Goal: Book appointment/travel/reservation

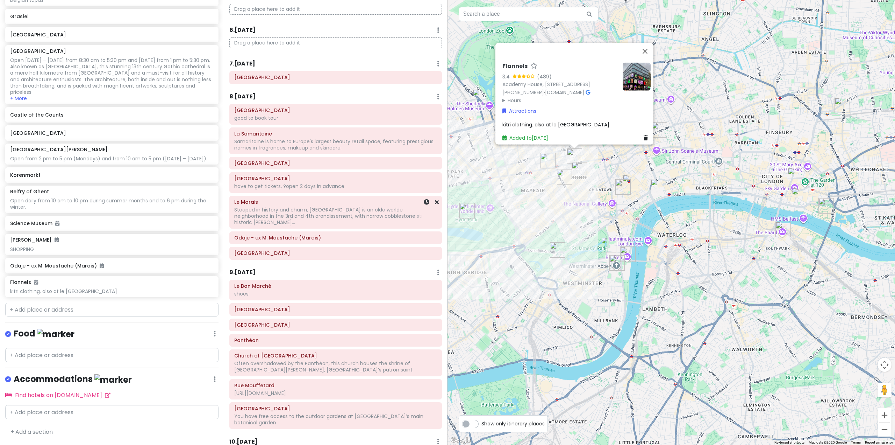
scroll to position [469, 0]
click at [253, 97] on h6 "8 . [DATE]" at bounding box center [242, 95] width 26 height 7
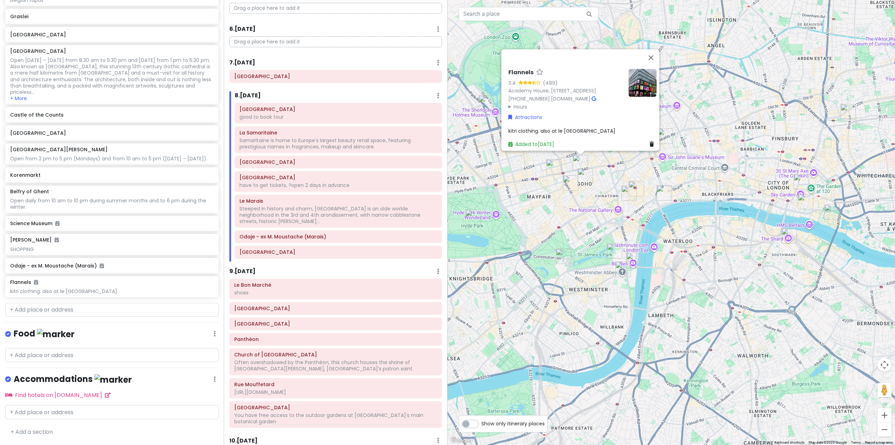
drag, startPoint x: 513, startPoint y: 239, endPoint x: 554, endPoint y: 282, distance: 59.4
click at [554, 282] on div "Flannels 3.4 (489) Academy House, [STREET_ADDRESS] [PHONE_NUMBER] · [DOMAIN_NAM…" at bounding box center [672, 222] width 448 height 445
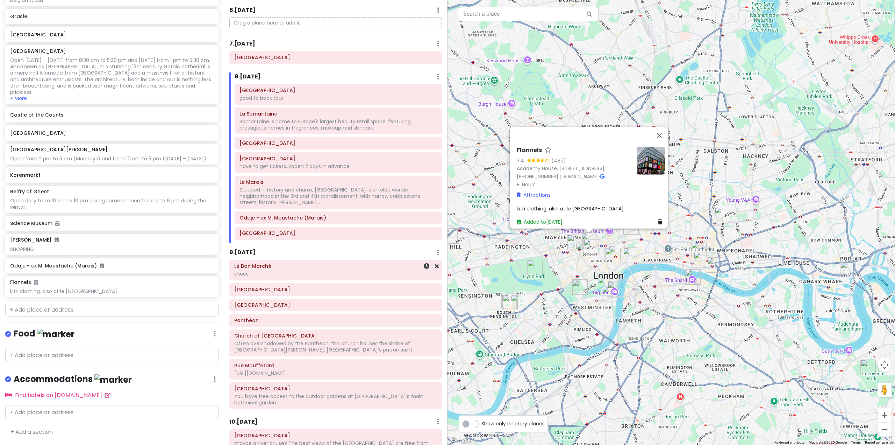
scroll to position [504, 0]
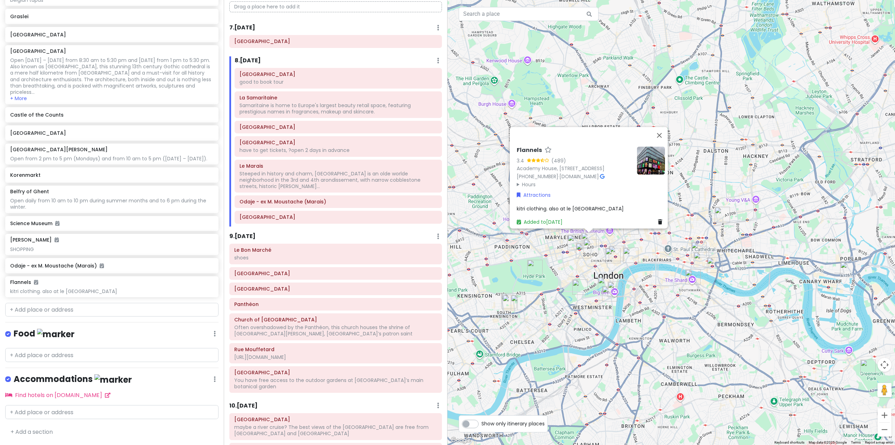
click at [257, 59] on h6 "8 . [DATE]" at bounding box center [248, 60] width 26 height 7
click at [246, 57] on h6 "8 . [DATE]" at bounding box center [242, 60] width 26 height 7
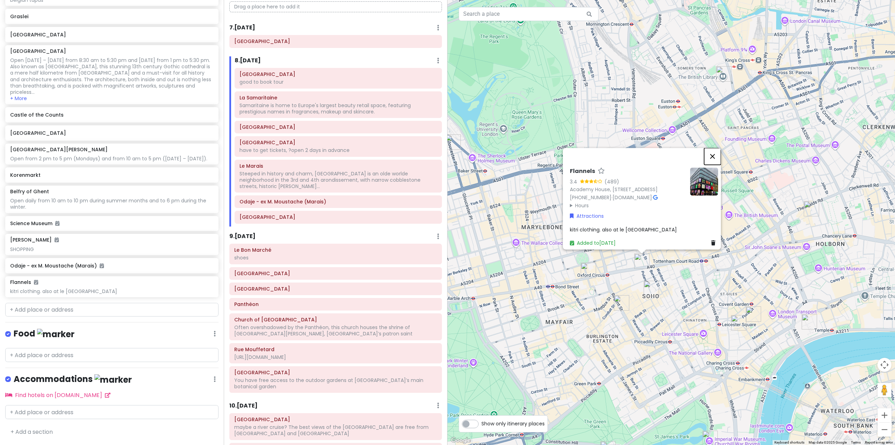
click at [714, 148] on button "Close" at bounding box center [712, 156] width 17 height 17
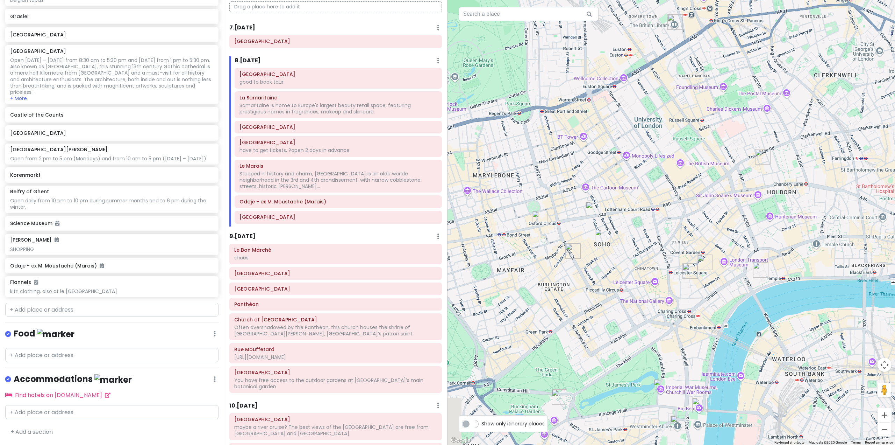
drag, startPoint x: 658, startPoint y: 270, endPoint x: 604, endPoint y: 214, distance: 77.9
click at [604, 214] on div at bounding box center [672, 222] width 448 height 445
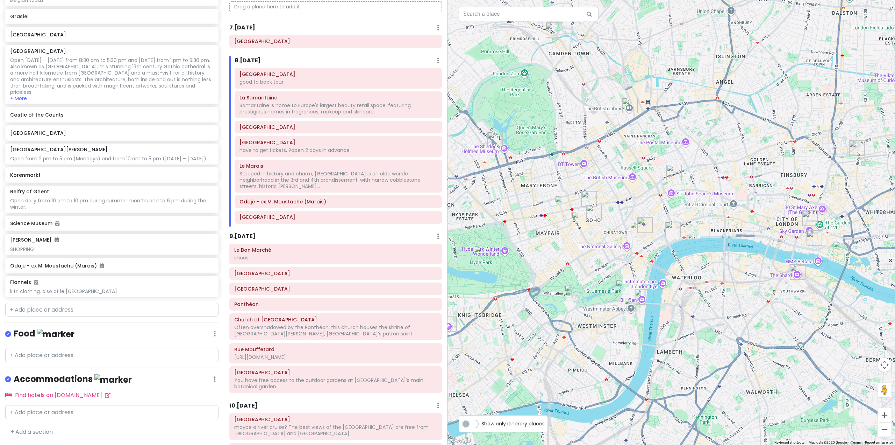
click at [248, 62] on h6 "8 . [DATE]" at bounding box center [248, 60] width 26 height 7
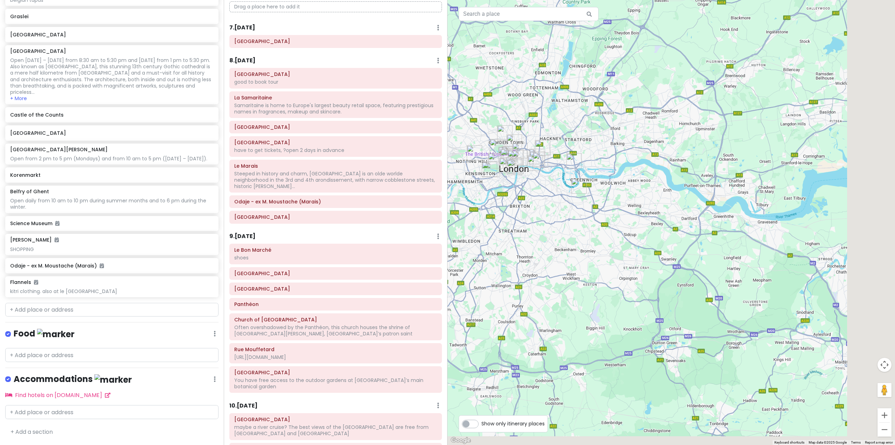
drag, startPoint x: 710, startPoint y: 231, endPoint x: 576, endPoint y: 178, distance: 144.1
click at [581, 180] on div at bounding box center [672, 222] width 448 height 445
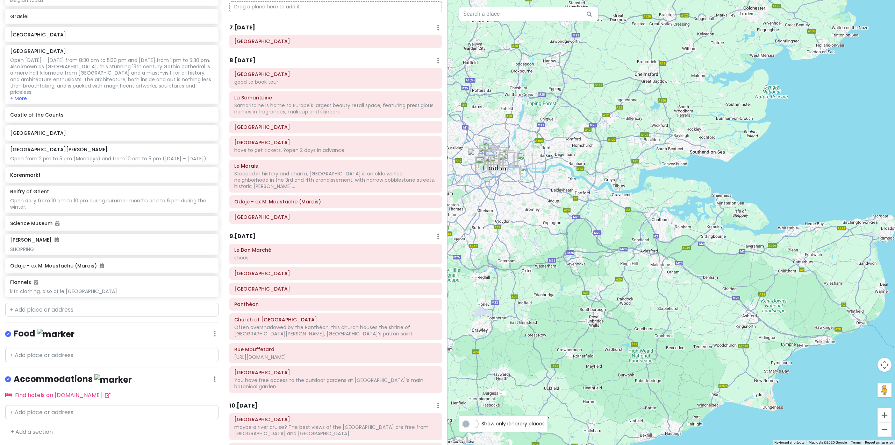
drag, startPoint x: 729, startPoint y: 335, endPoint x: 678, endPoint y: 260, distance: 90.7
click at [684, 266] on div at bounding box center [672, 222] width 448 height 445
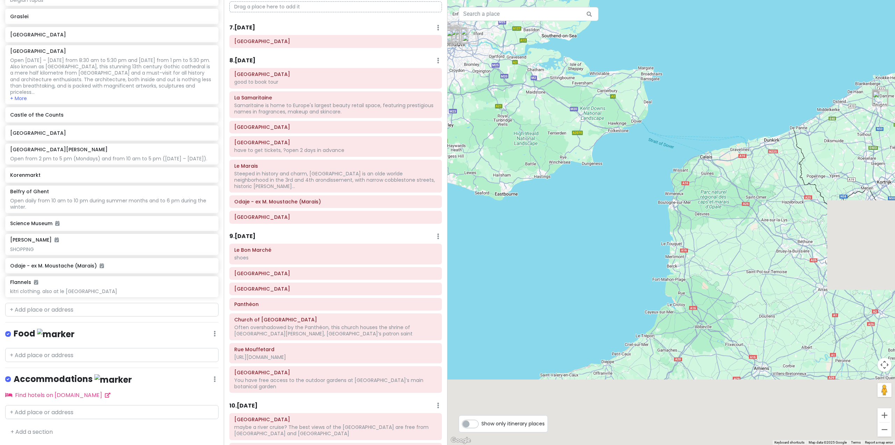
drag, startPoint x: 665, startPoint y: 241, endPoint x: 622, endPoint y: 173, distance: 79.6
click at [621, 171] on div at bounding box center [672, 222] width 448 height 445
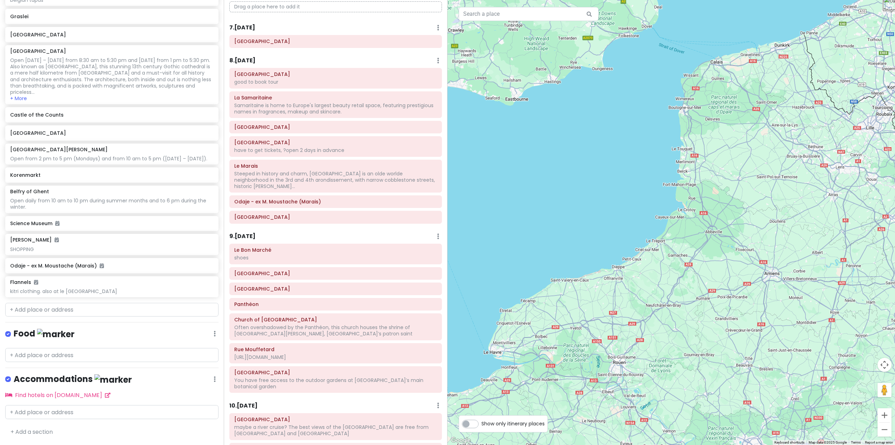
drag, startPoint x: 689, startPoint y: 261, endPoint x: 721, endPoint y: 206, distance: 64.1
click at [721, 206] on div at bounding box center [672, 222] width 448 height 445
drag, startPoint x: 645, startPoint y: 292, endPoint x: 689, endPoint y: 203, distance: 98.9
click at [684, 218] on div at bounding box center [672, 222] width 448 height 445
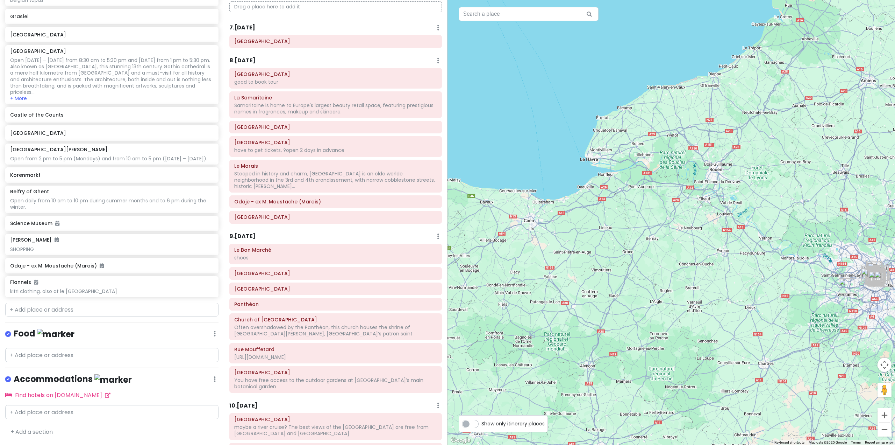
drag, startPoint x: 672, startPoint y: 260, endPoint x: 583, endPoint y: 253, distance: 89.8
click at [583, 253] on div at bounding box center [672, 222] width 448 height 445
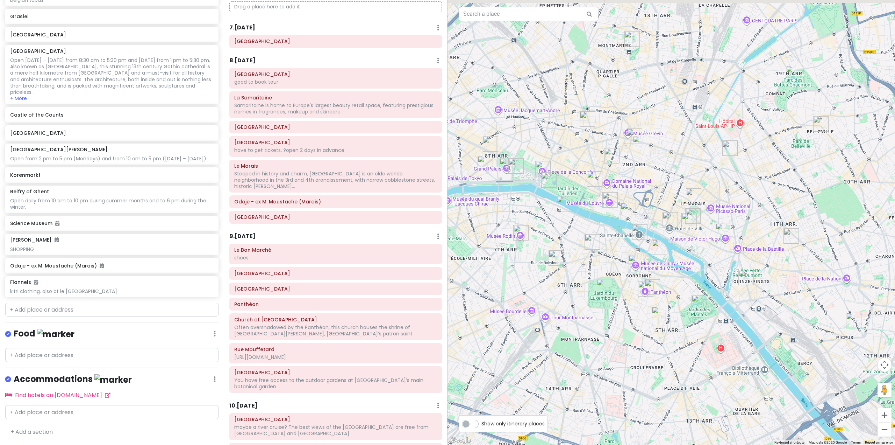
drag, startPoint x: 613, startPoint y: 181, endPoint x: 646, endPoint y: 260, distance: 85.4
click at [655, 261] on div at bounding box center [672, 222] width 448 height 445
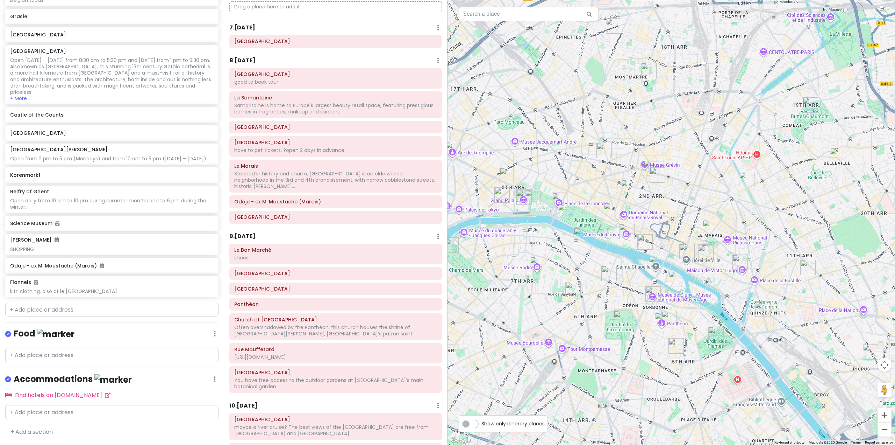
click at [245, 59] on h6 "8 . [DATE]" at bounding box center [242, 60] width 26 height 7
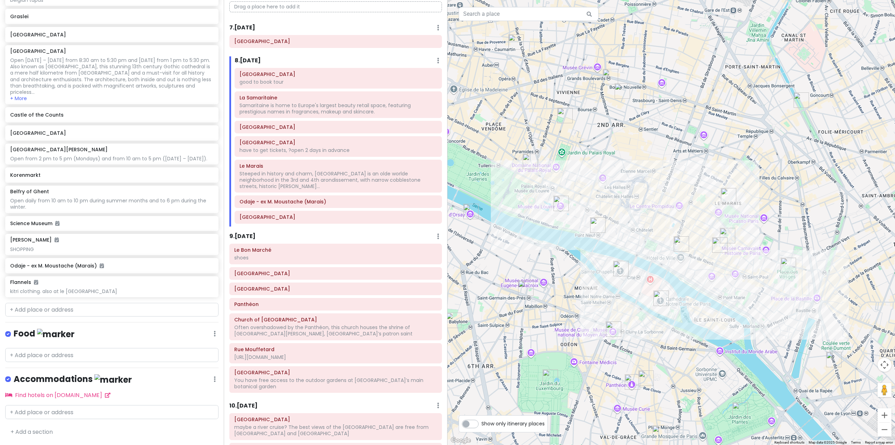
drag, startPoint x: 673, startPoint y: 266, endPoint x: 542, endPoint y: 247, distance: 132.2
click at [542, 247] on div at bounding box center [672, 222] width 448 height 445
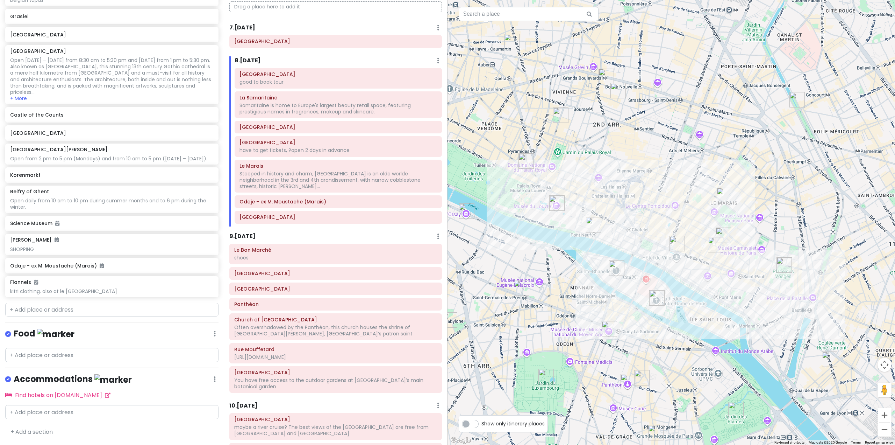
click at [248, 233] on h6 "9 . [DATE]" at bounding box center [242, 236] width 26 height 7
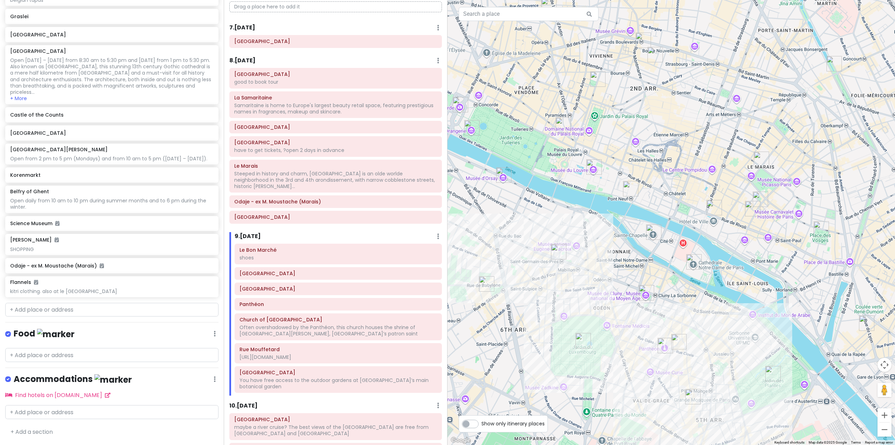
drag, startPoint x: 587, startPoint y: 308, endPoint x: 625, endPoint y: 272, distance: 52.2
click at [625, 272] on div at bounding box center [672, 222] width 448 height 445
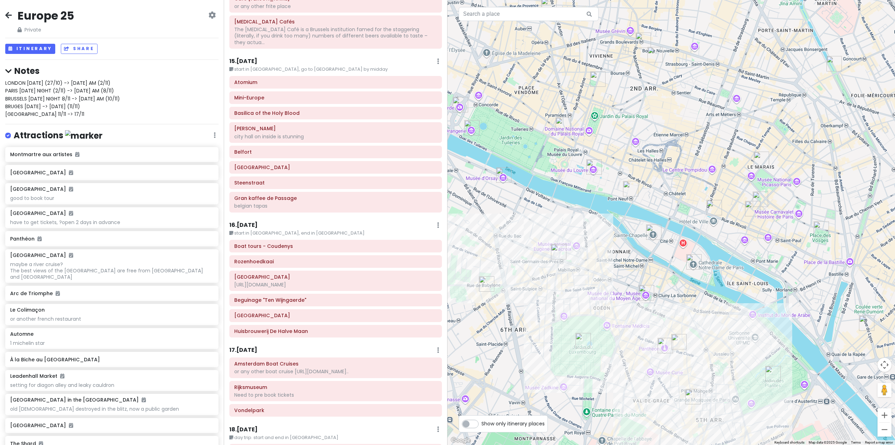
scroll to position [1587, 0]
click at [244, 224] on h6 "16 . [DATE]" at bounding box center [243, 227] width 28 height 7
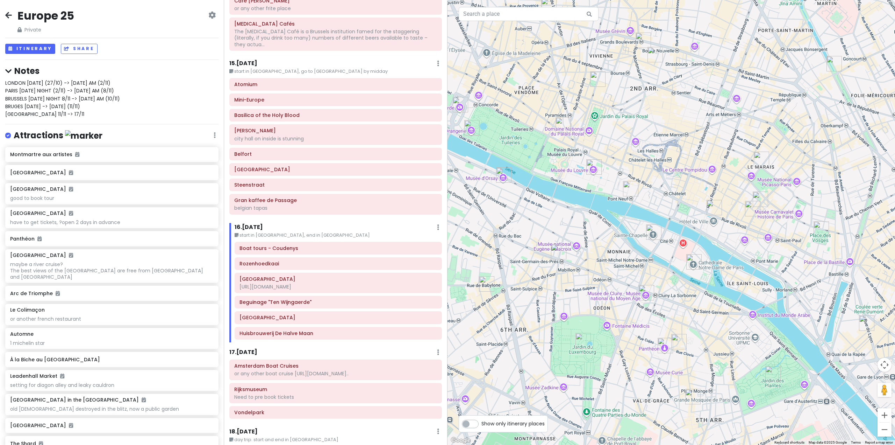
drag, startPoint x: 532, startPoint y: 261, endPoint x: 615, endPoint y: 257, distance: 83.7
click at [613, 257] on div at bounding box center [672, 222] width 448 height 445
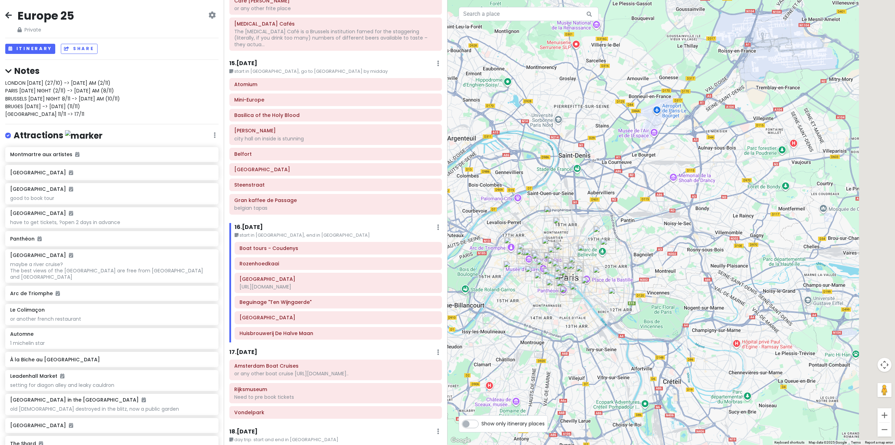
drag, startPoint x: 693, startPoint y: 209, endPoint x: 633, endPoint y: 257, distance: 77.2
click at [637, 257] on div at bounding box center [672, 222] width 448 height 445
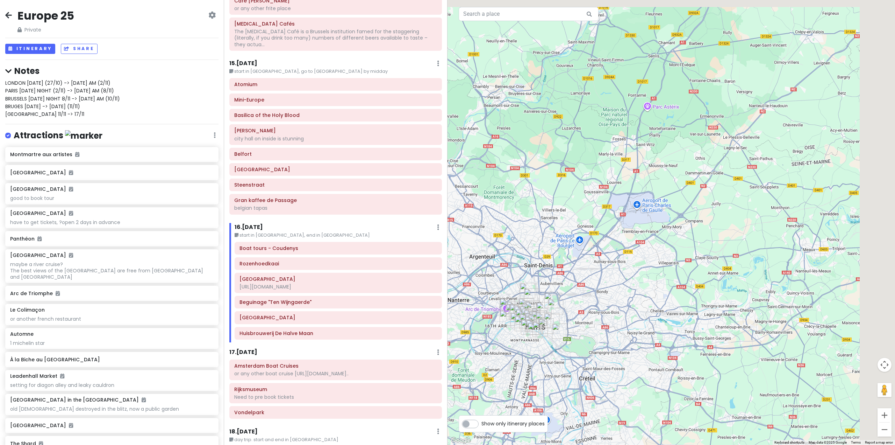
drag, startPoint x: 675, startPoint y: 186, endPoint x: 609, endPoint y: 248, distance: 91.6
click at [611, 248] on div at bounding box center [672, 222] width 448 height 445
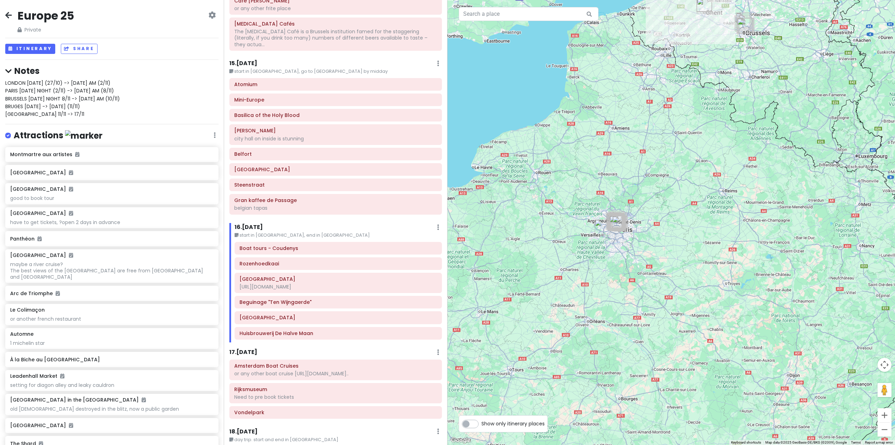
drag, startPoint x: 665, startPoint y: 143, endPoint x: 601, endPoint y: 243, distance: 119.1
click at [601, 243] on div at bounding box center [672, 222] width 448 height 445
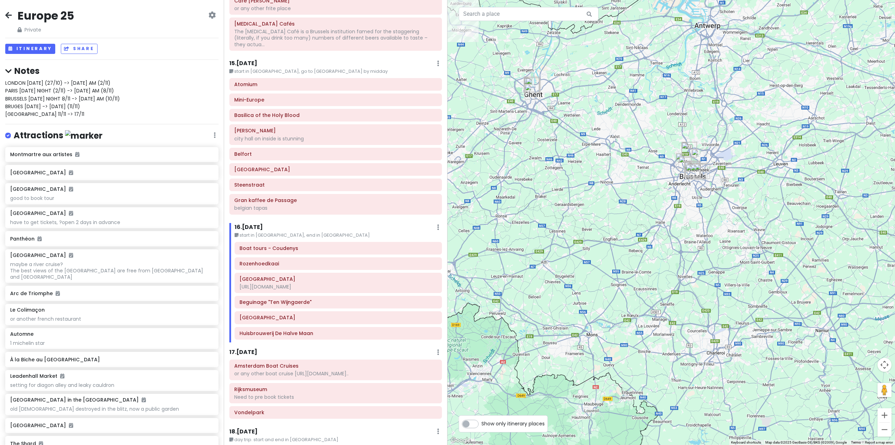
drag, startPoint x: 562, startPoint y: 129, endPoint x: 576, endPoint y: 214, distance: 85.5
click at [576, 214] on div at bounding box center [672, 222] width 448 height 445
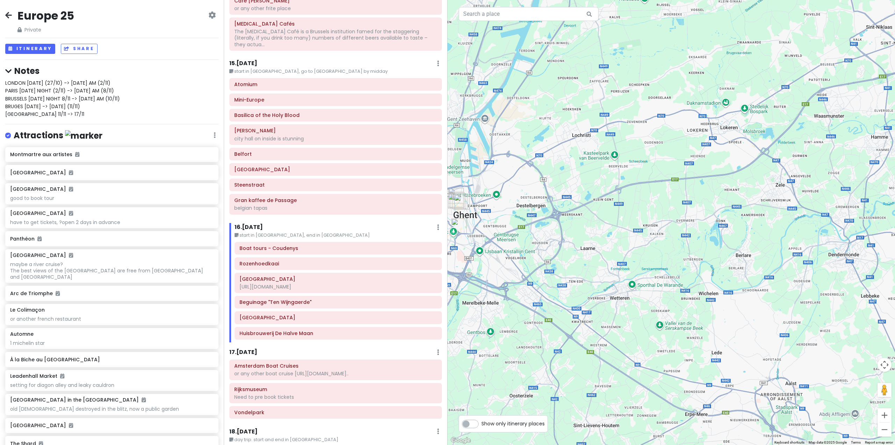
drag, startPoint x: 572, startPoint y: 158, endPoint x: 665, endPoint y: 169, distance: 93.4
click at [669, 169] on div at bounding box center [672, 222] width 448 height 445
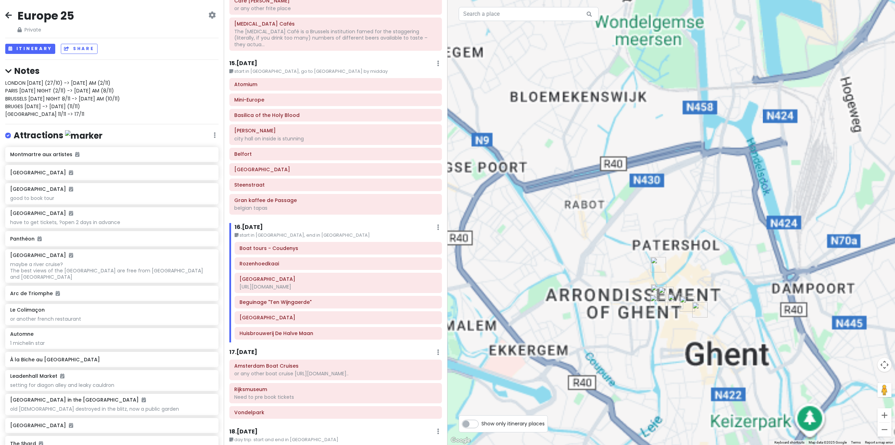
drag, startPoint x: 639, startPoint y: 298, endPoint x: 631, endPoint y: 193, distance: 104.9
click at [631, 193] on div at bounding box center [672, 222] width 448 height 445
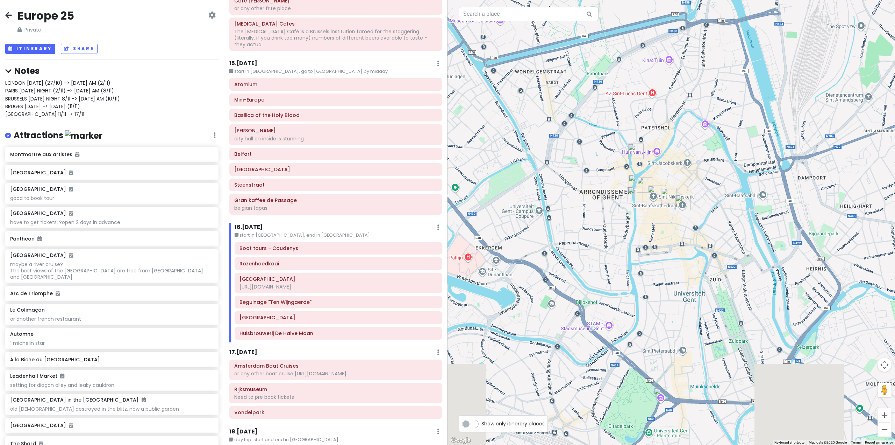
drag, startPoint x: 612, startPoint y: 288, endPoint x: 591, endPoint y: 183, distance: 107.3
click at [591, 184] on div at bounding box center [672, 222] width 448 height 445
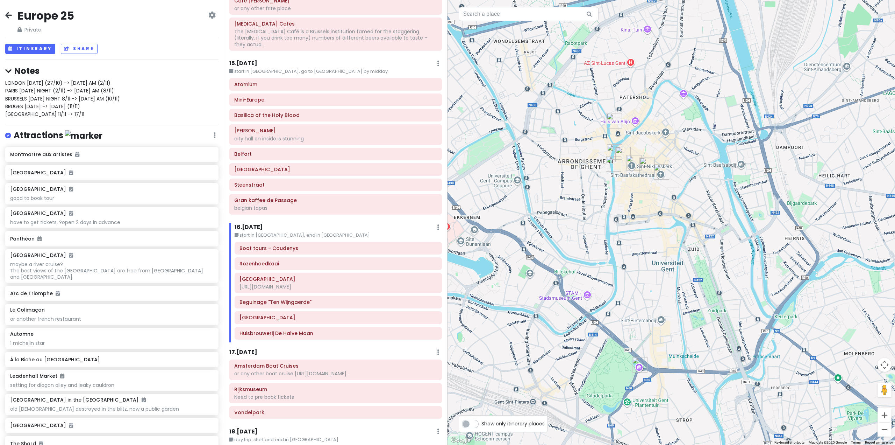
click at [259, 224] on h6 "16 . [DATE]" at bounding box center [249, 227] width 28 height 7
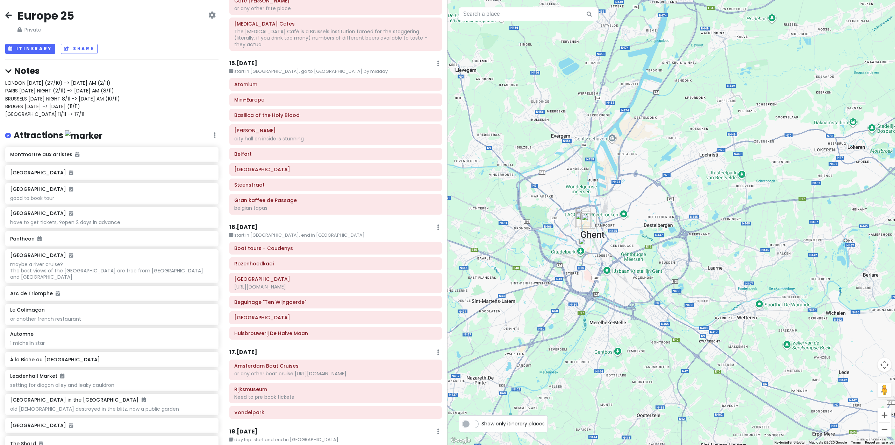
drag, startPoint x: 556, startPoint y: 207, endPoint x: 686, endPoint y: 289, distance: 153.5
click at [678, 285] on div at bounding box center [672, 222] width 448 height 445
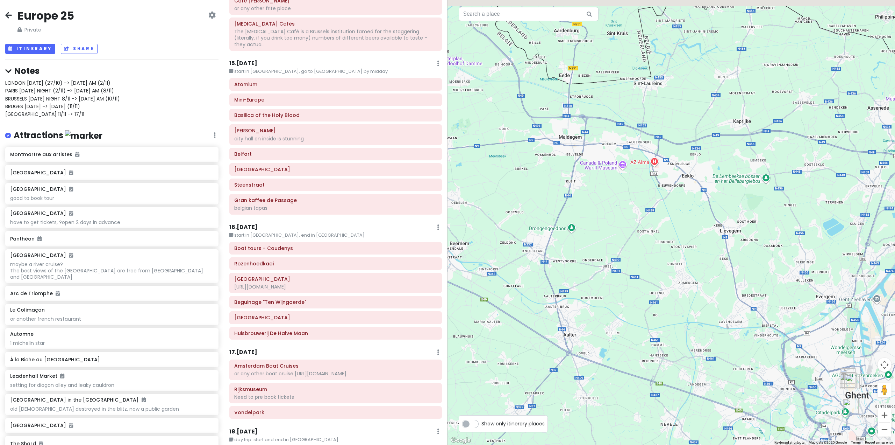
drag, startPoint x: 550, startPoint y: 218, endPoint x: 599, endPoint y: 263, distance: 67.3
click at [627, 283] on div at bounding box center [672, 222] width 448 height 445
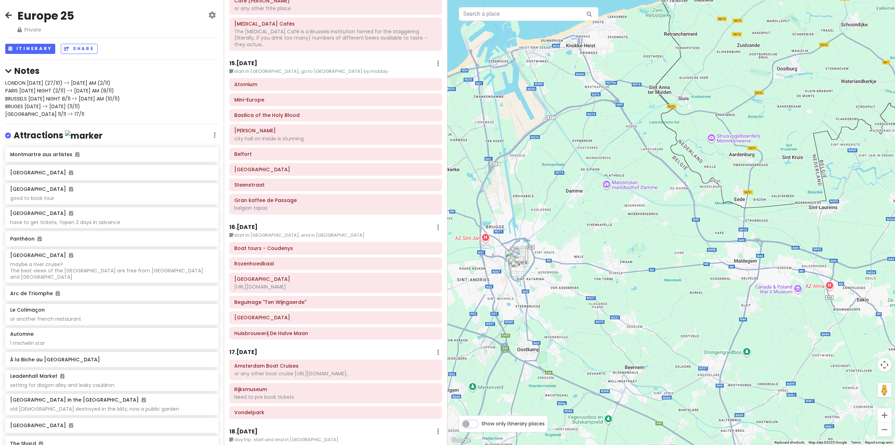
drag, startPoint x: 566, startPoint y: 250, endPoint x: 615, endPoint y: 257, distance: 49.8
click at [617, 257] on div at bounding box center [672, 222] width 448 height 445
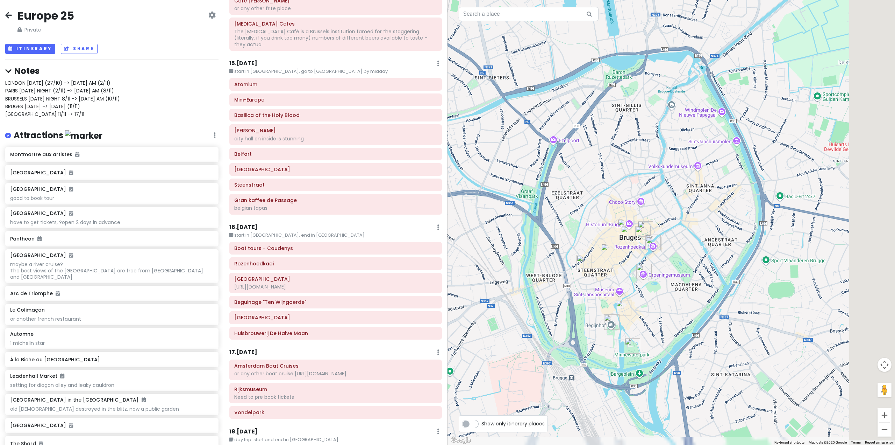
drag, startPoint x: 613, startPoint y: 277, endPoint x: 549, endPoint y: 259, distance: 66.5
click at [550, 259] on div at bounding box center [672, 222] width 448 height 445
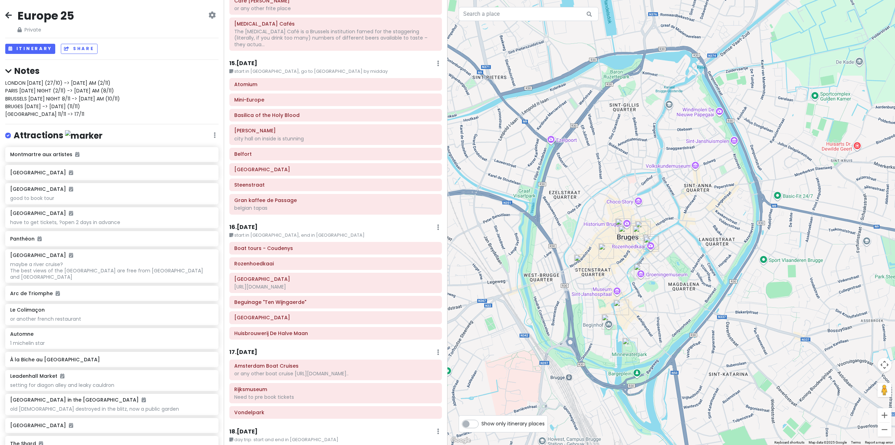
click at [248, 224] on h6 "16 . [DATE]" at bounding box center [243, 227] width 28 height 7
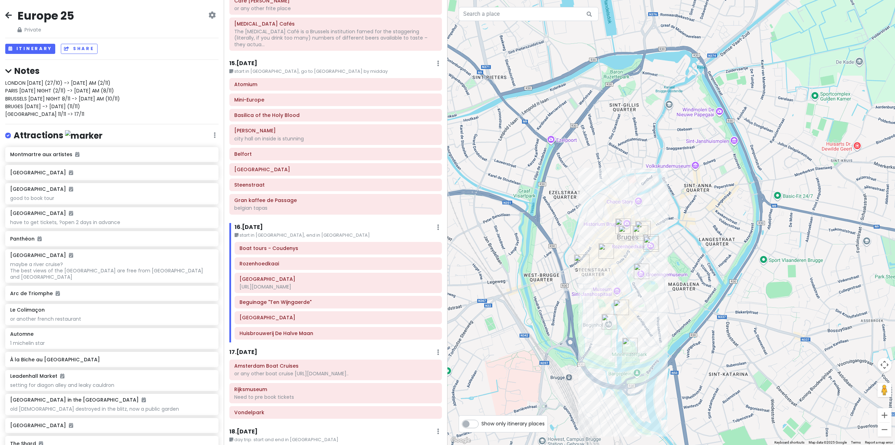
click at [251, 60] on h6 "15 . [DATE]" at bounding box center [243, 63] width 28 height 7
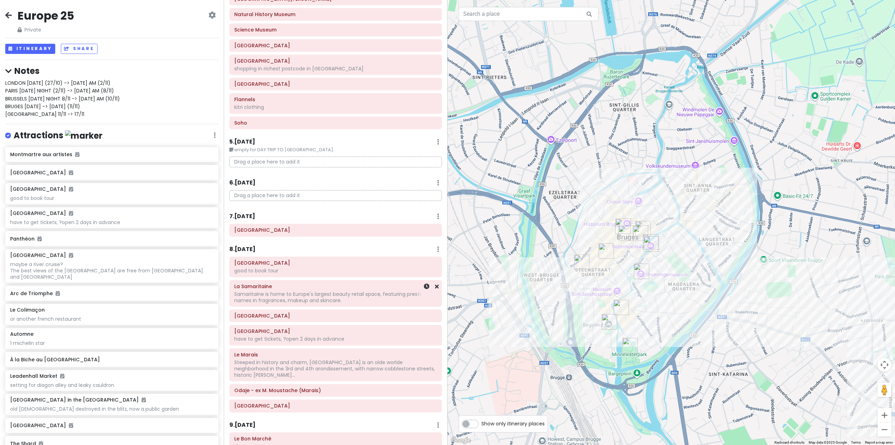
scroll to position [350, 0]
